Goal: Task Accomplishment & Management: Use online tool/utility

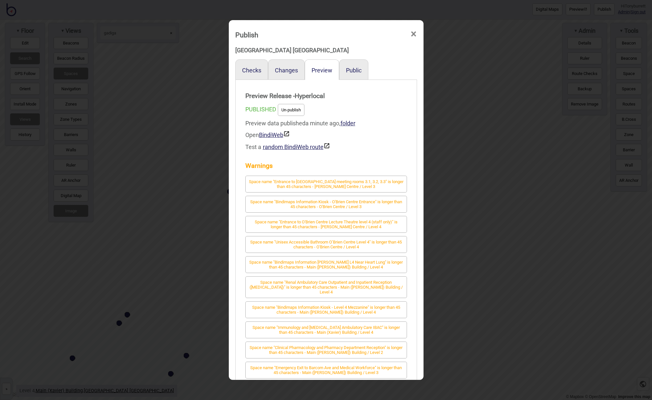
click at [413, 33] on span "×" at bounding box center [413, 33] width 7 height 21
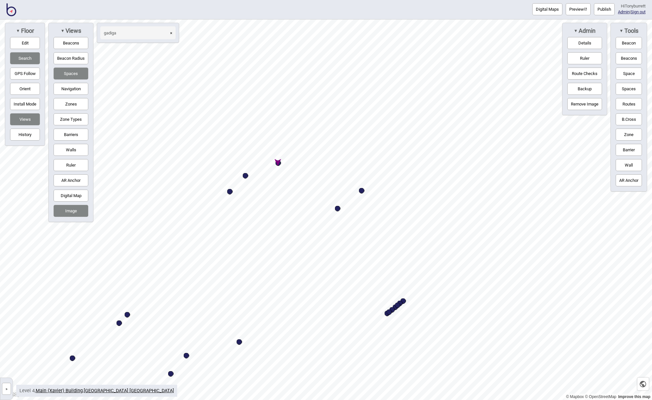
click at [10, 390] on button "»" at bounding box center [6, 389] width 9 height 12
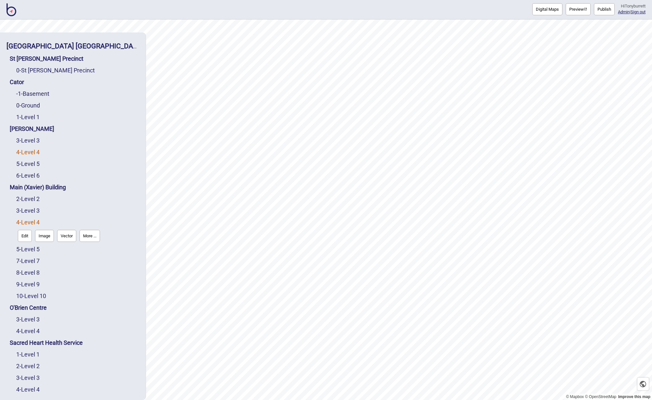
click at [31, 151] on link "4 - Level 4" at bounding box center [27, 152] width 23 height 7
click at [29, 165] on button "Edit" at bounding box center [25, 166] width 14 height 12
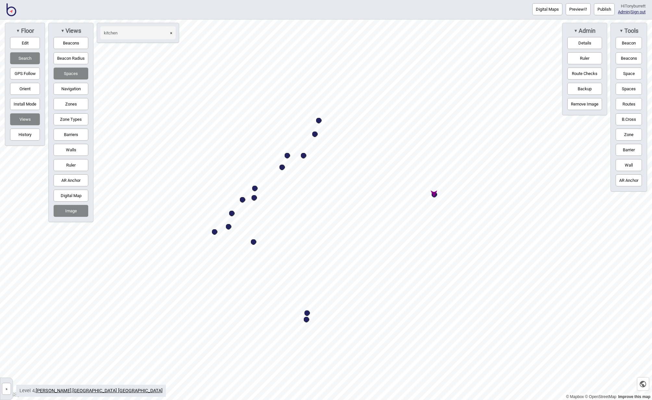
click at [434, 195] on div "Map marker" at bounding box center [435, 195] width 6 height 6
type input "kitchen"
select select "Eating Areas"
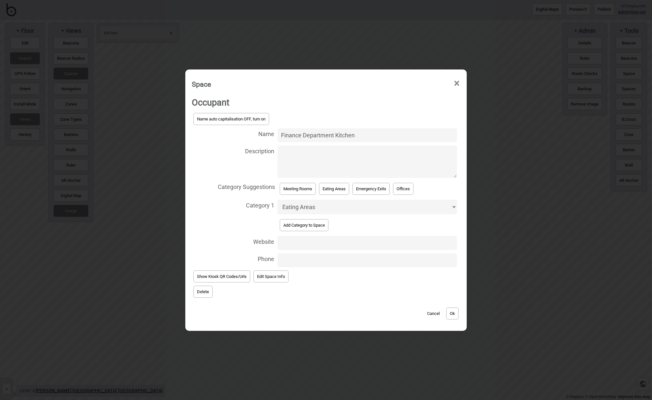
click at [203, 292] on button "Delete" at bounding box center [202, 292] width 19 height 12
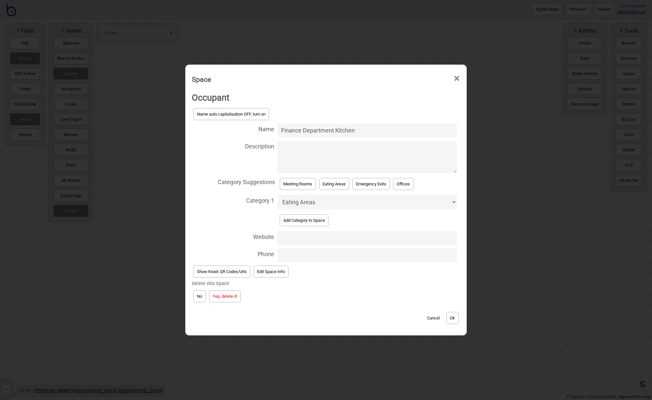
click at [226, 298] on button "Yep, delete it!" at bounding box center [225, 296] width 32 height 12
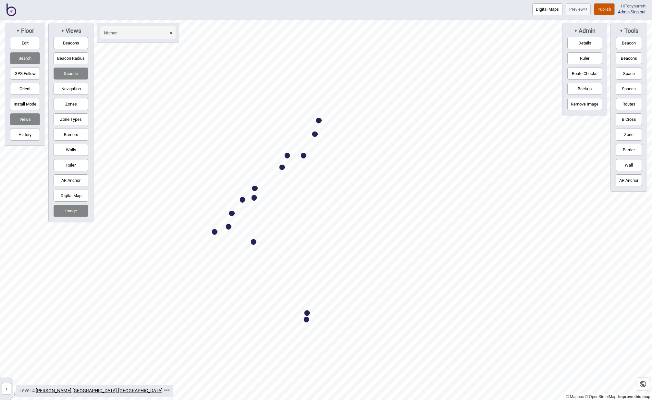
click at [8, 389] on button "»" at bounding box center [6, 389] width 9 height 12
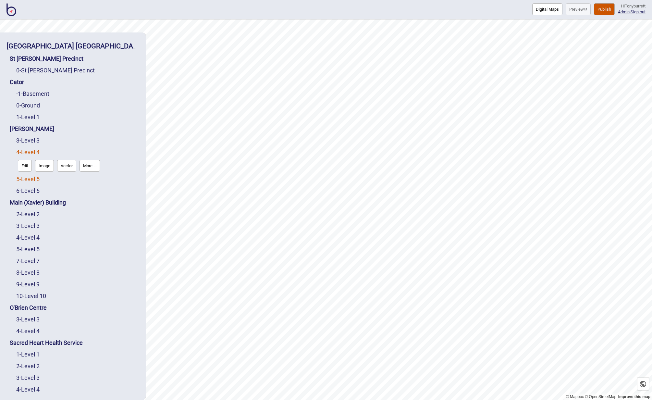
click at [27, 181] on link "5 - Level 5" at bounding box center [27, 179] width 23 height 7
click at [26, 180] on button "Edit" at bounding box center [25, 177] width 14 height 12
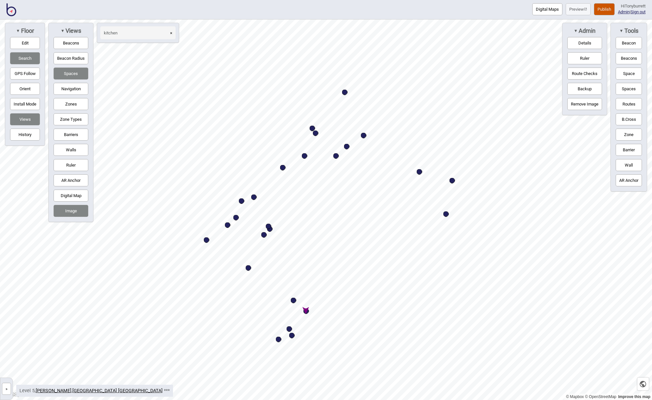
click at [305, 314] on div "Map marker" at bounding box center [307, 311] width 6 height 6
type input "kitchen"
select select "Eating Areas"
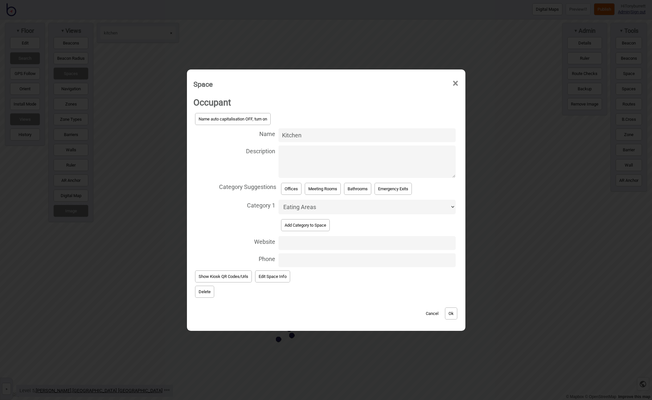
click at [204, 292] on button "Delete" at bounding box center [204, 292] width 19 height 12
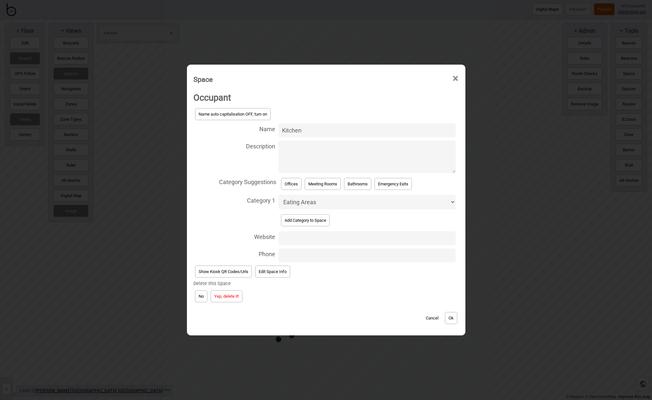
click at [224, 296] on button "Yep, delete it!" at bounding box center [227, 296] width 32 height 12
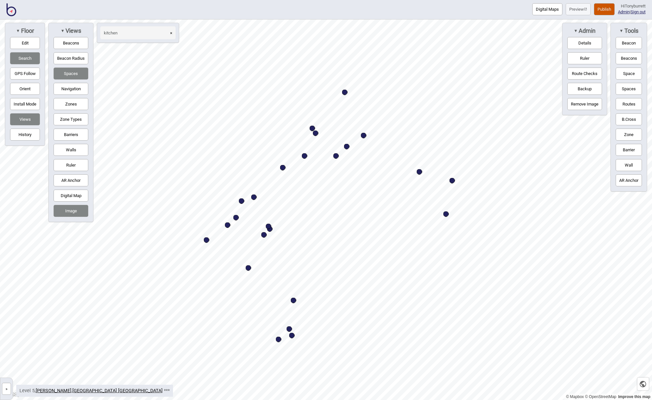
click at [603, 8] on button "Publish" at bounding box center [604, 9] width 21 height 12
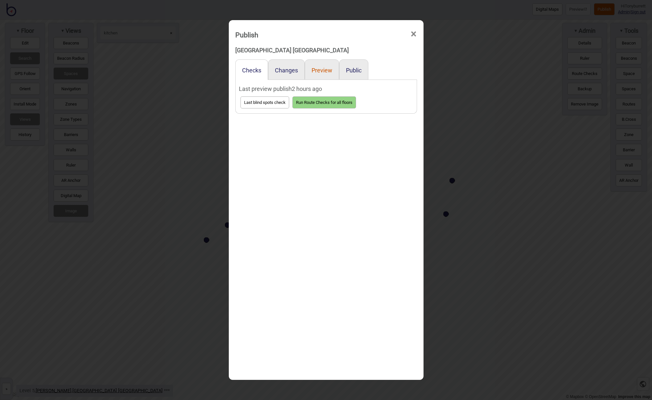
click at [317, 70] on button "Preview" at bounding box center [322, 70] width 21 height 7
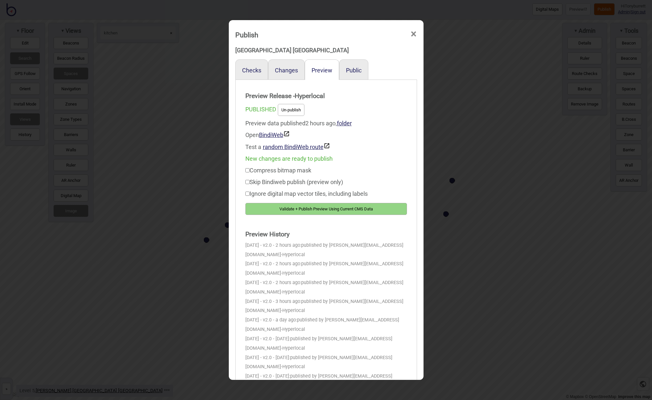
click at [312, 205] on button "Validate + Publish Preview Using Current CMS Data" at bounding box center [326, 209] width 162 height 12
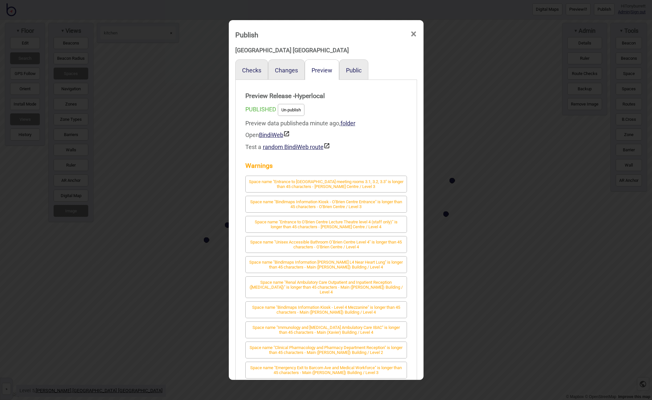
click at [417, 34] on div "Publish ×" at bounding box center [326, 32] width 188 height 19
click at [415, 34] on span "×" at bounding box center [413, 33] width 7 height 21
